Goal: Use online tool/utility: Utilize a website feature to perform a specific function

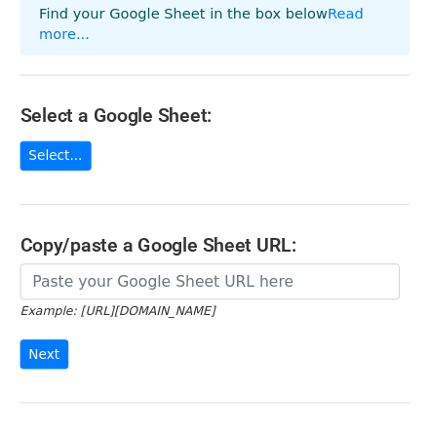
scroll to position [234, 0]
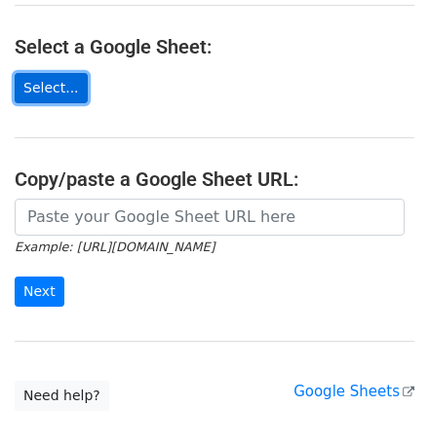
click at [57, 73] on link "Select..." at bounding box center [51, 88] width 73 height 30
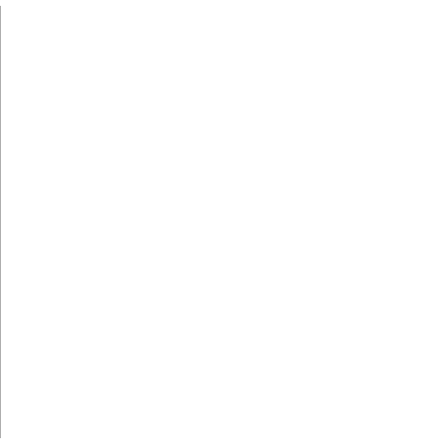
scroll to position [156, 0]
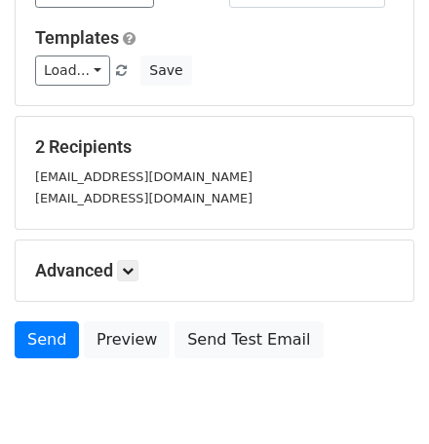
scroll to position [253, 0]
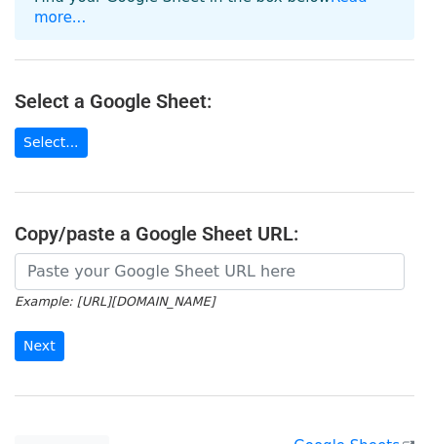
scroll to position [234, 0]
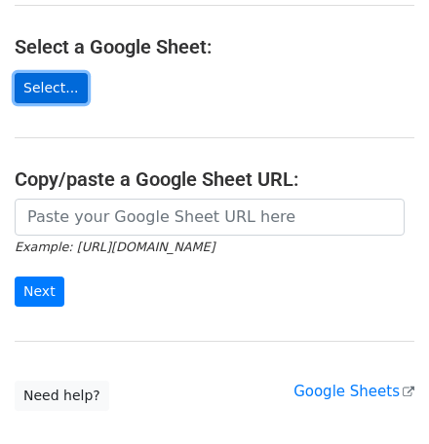
click at [41, 74] on link "Select..." at bounding box center [51, 88] width 73 height 30
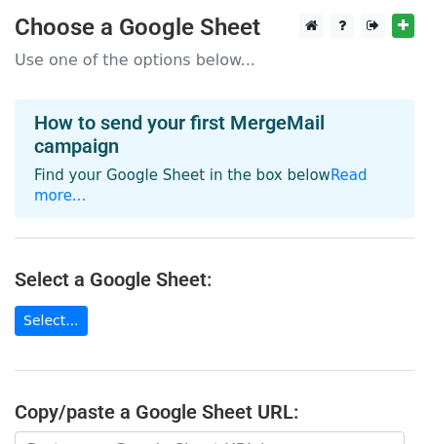
scroll to position [0, 0]
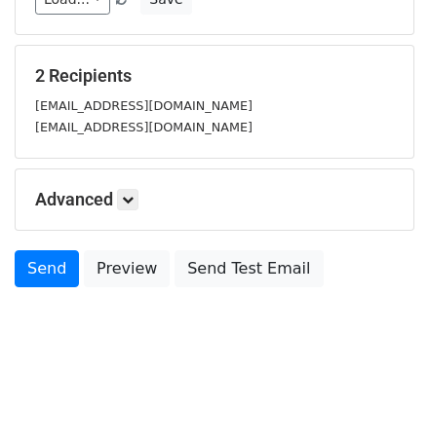
scroll to position [331, 0]
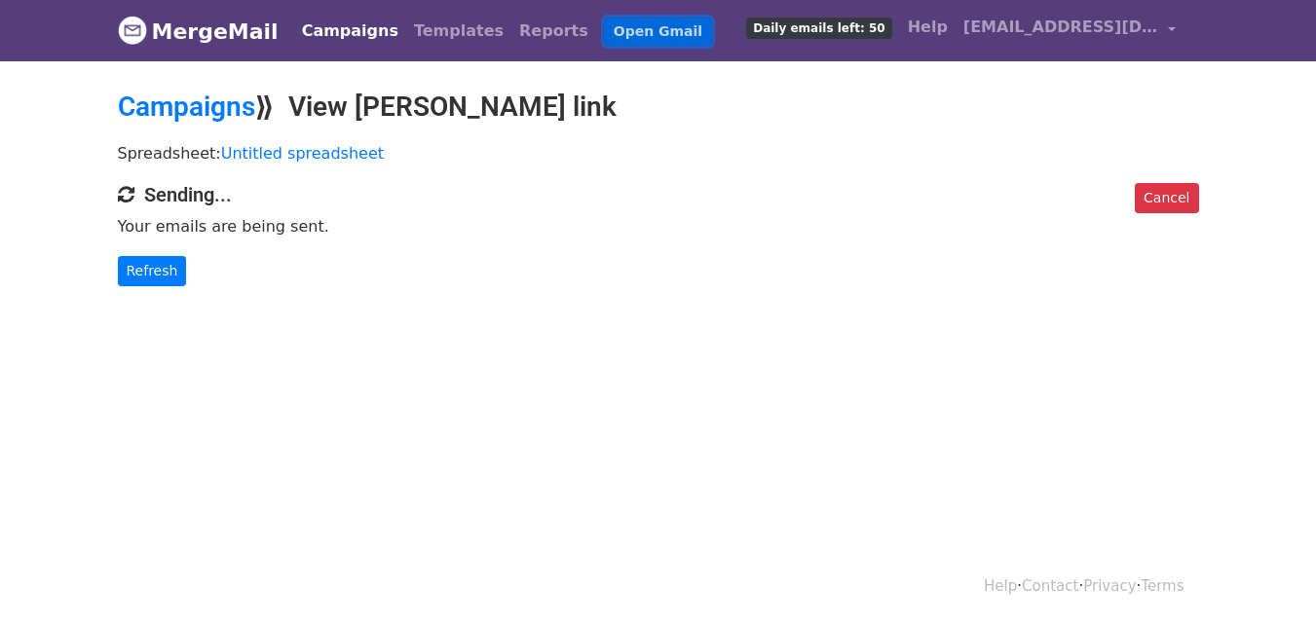
click at [604, 29] on link "Open Gmail" at bounding box center [658, 32] width 108 height 28
